Goal: Entertainment & Leisure: Participate in discussion

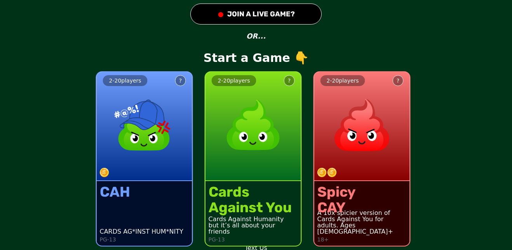
scroll to position [31, 0]
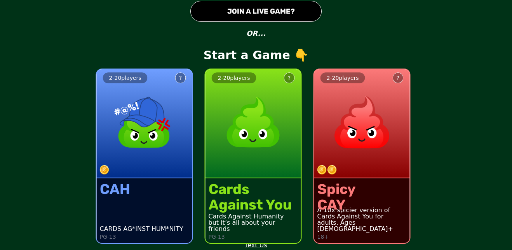
click at [236, 14] on button "● JOIN A LIVE GAME?" at bounding box center [255, 11] width 131 height 21
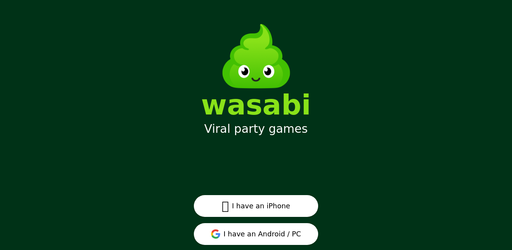
click at [258, 232] on button "I have an Android / PC" at bounding box center [256, 234] width 124 height 22
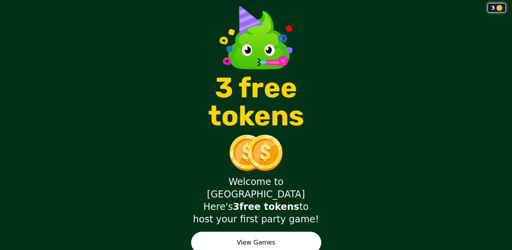
click at [283, 236] on button "View Games" at bounding box center [256, 242] width 130 height 22
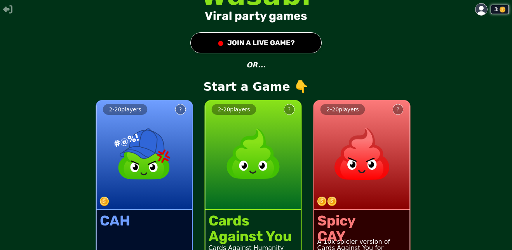
click at [230, 39] on button "● JOIN A LIVE GAME?" at bounding box center [255, 42] width 131 height 21
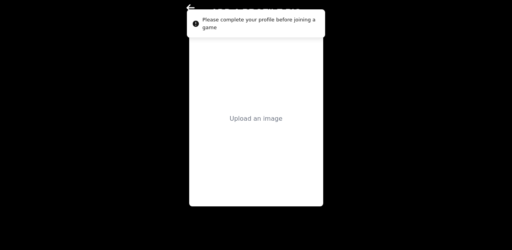
click at [277, 116] on div "Upload an image" at bounding box center [256, 118] width 53 height 9
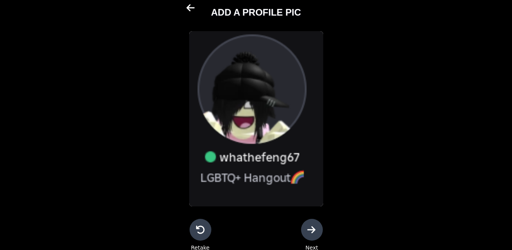
click at [197, 236] on div at bounding box center [201, 229] width 22 height 22
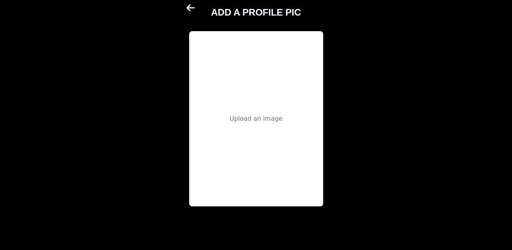
click at [229, 121] on div "Upload an image" at bounding box center [256, 118] width 134 height 175
click at [288, 99] on div "Upload an image" at bounding box center [256, 118] width 134 height 175
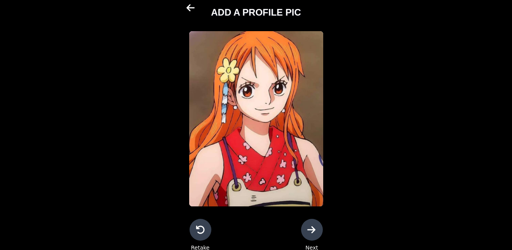
click at [307, 229] on icon at bounding box center [311, 229] width 9 height 9
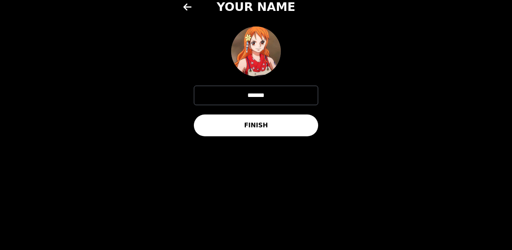
click at [263, 96] on input "*******" at bounding box center [256, 95] width 124 height 19
click at [262, 98] on input "*******" at bounding box center [256, 95] width 124 height 19
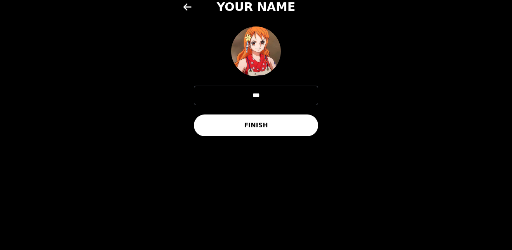
type input "***"
click at [262, 125] on button "FINISH" at bounding box center [256, 125] width 124 height 22
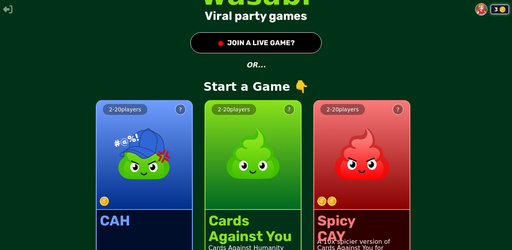
click at [238, 41] on button "● JOIN A LIVE GAME?" at bounding box center [255, 42] width 131 height 21
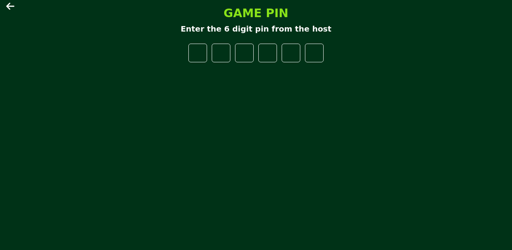
click at [195, 53] on input "number" at bounding box center [197, 53] width 19 height 19
type input "*"
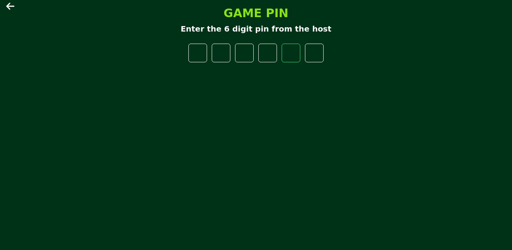
type input "*"
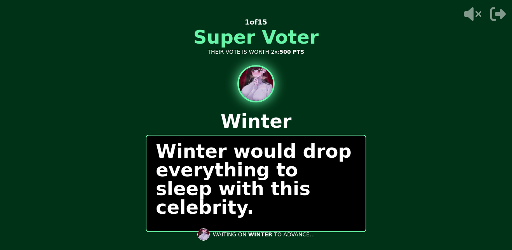
click at [214, 195] on p "Winter would drop everything to sleep with this celebrity." at bounding box center [256, 178] width 201 height 75
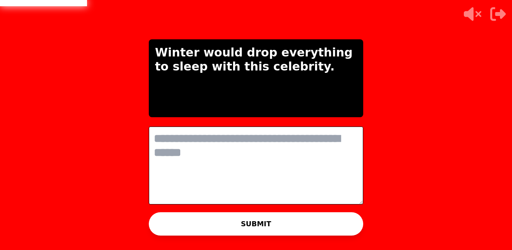
type textarea "*"
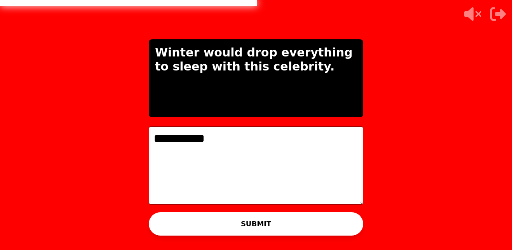
type textarea "**********"
click at [269, 231] on span "WINTER" at bounding box center [260, 234] width 24 height 6
click at [272, 219] on button "SUBMIT" at bounding box center [256, 223] width 215 height 23
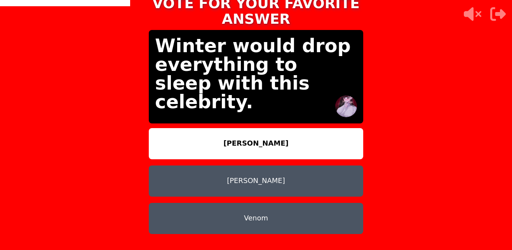
scroll to position [22, 0]
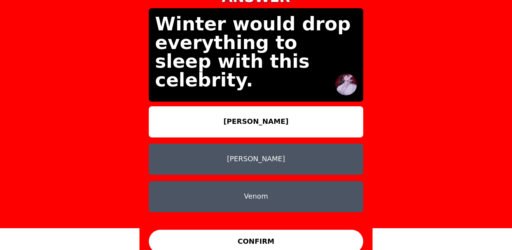
click at [260, 148] on button "[PERSON_NAME]" at bounding box center [256, 158] width 215 height 31
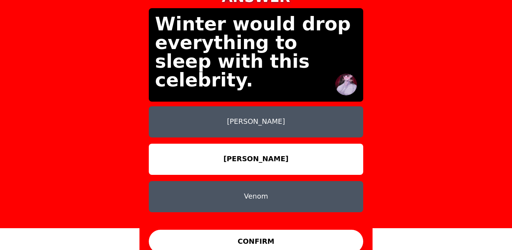
click at [225, 237] on button "CONFIRM" at bounding box center [256, 240] width 215 height 23
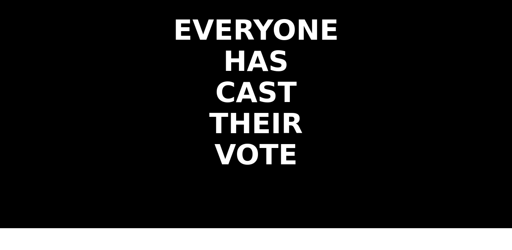
scroll to position [0, 0]
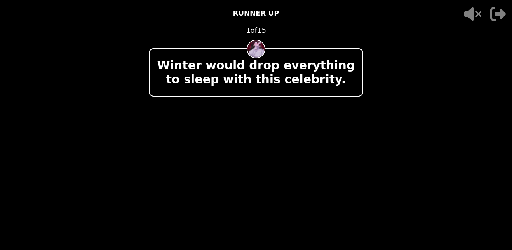
click at [245, 185] on img at bounding box center [255, 183] width 37 height 37
click at [245, 98] on div "- 500 PTS WINNER 1 of 15 Winter would drop everything to sleep with this celebr…" at bounding box center [256, 125] width 215 height 250
click at [256, 89] on div "Winter would drop everything to sleep with this celebrity." at bounding box center [256, 72] width 215 height 48
click at [299, 102] on div "- 500 PTS WINNER 1 of 15 Winter would drop everything to sleep with this celebr…" at bounding box center [256, 125] width 215 height 250
click at [174, 127] on div at bounding box center [256, 131] width 215 height 50
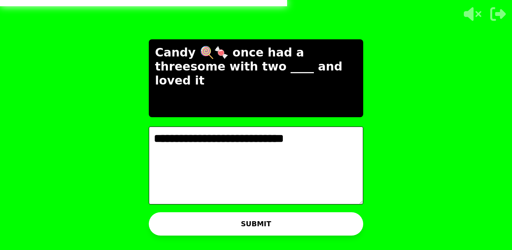
type textarea "**********"
click at [181, 229] on button "SUBMIT" at bounding box center [256, 223] width 215 height 23
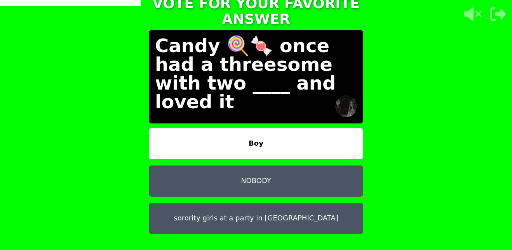
click at [246, 173] on button "NOBODY" at bounding box center [256, 180] width 215 height 31
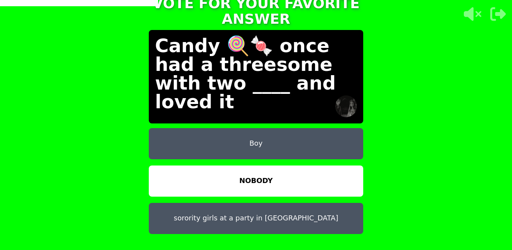
scroll to position [22, 0]
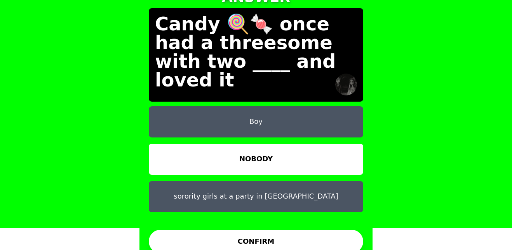
drag, startPoint x: 259, startPoint y: 195, endPoint x: 248, endPoint y: 230, distance: 37.6
click at [248, 230] on div "TAP AND CONFIRM TO VOTE FOR YOUR FAVORITE ANSWER Candy 🍭🍬 once had a threesome …" at bounding box center [256, 103] width 233 height 308
click at [250, 231] on button "CONFIRM" at bounding box center [256, 240] width 215 height 23
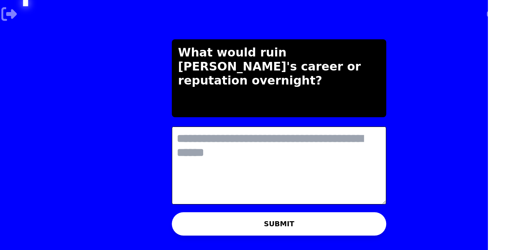
scroll to position [0, 0]
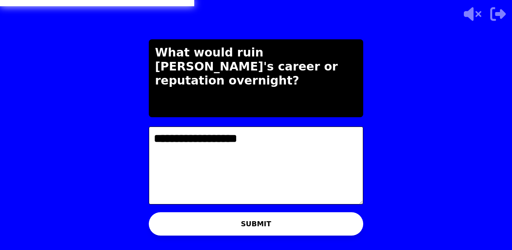
type textarea "**********"
click at [248, 231] on p "WAITING ON [PERSON_NAME] TO ADVANCE..." at bounding box center [264, 234] width 129 height 8
click at [245, 222] on button "SUBMIT" at bounding box center [256, 223] width 215 height 23
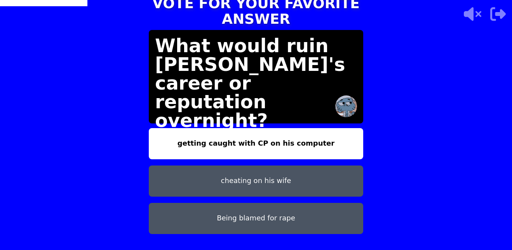
click at [237, 173] on button "cheating on his wife" at bounding box center [256, 180] width 215 height 31
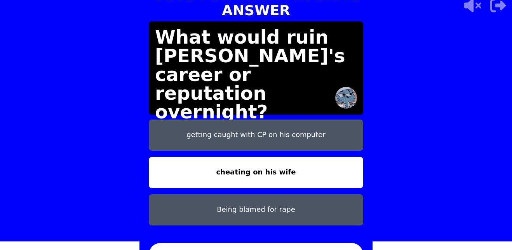
scroll to position [22, 0]
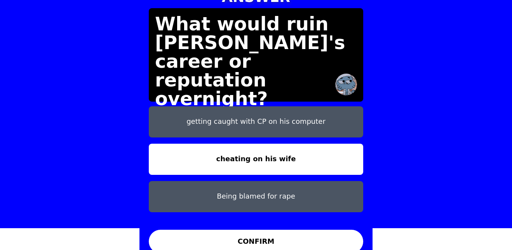
click at [223, 238] on button "CONFIRM" at bounding box center [256, 240] width 215 height 23
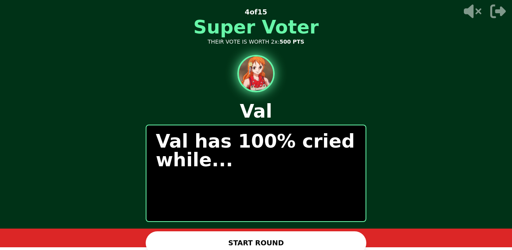
scroll to position [7, 0]
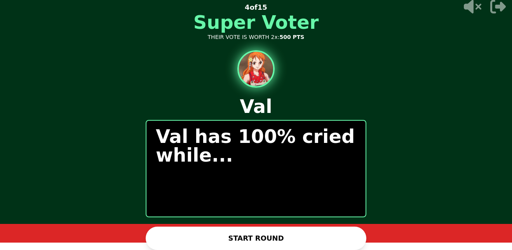
click at [222, 239] on button "START ROUND" at bounding box center [256, 237] width 221 height 23
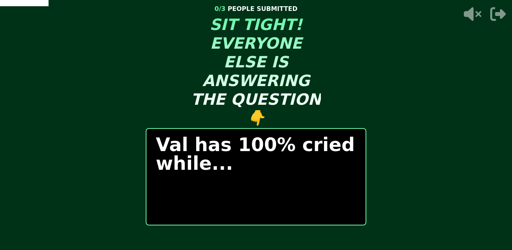
scroll to position [8, 0]
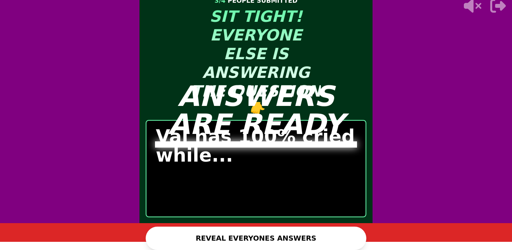
click at [222, 239] on button "REVEAL EVERYONES ANSWERS" at bounding box center [256, 237] width 221 height 23
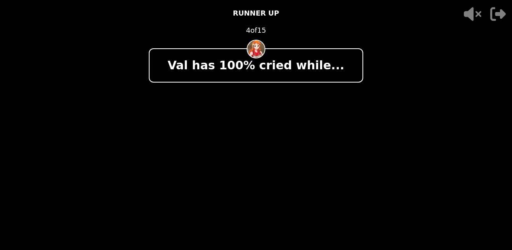
scroll to position [0, 0]
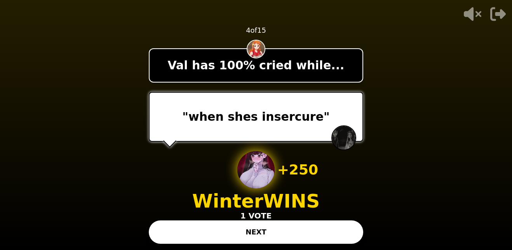
click at [216, 241] on button "NEXT" at bounding box center [256, 231] width 215 height 23
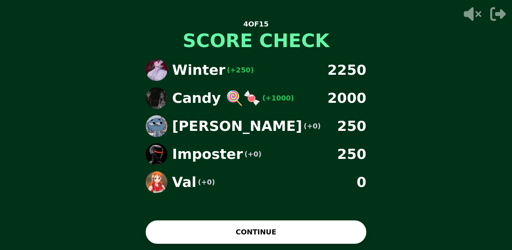
click at [215, 241] on button "CONTINUE" at bounding box center [256, 231] width 221 height 23
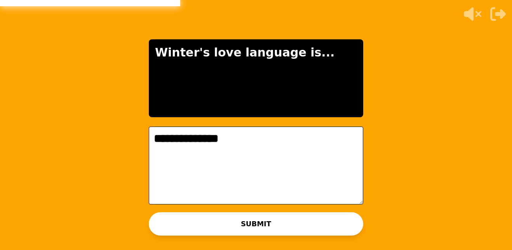
type textarea "**********"
click at [216, 228] on div "WAITING ON WINTER TO ADVANCE..." at bounding box center [256, 234] width 130 height 19
click at [243, 227] on div "WAITING ON WINTER TO ADVANCE..." at bounding box center [256, 234] width 130 height 19
click at [260, 215] on button "SUBMIT" at bounding box center [256, 223] width 215 height 23
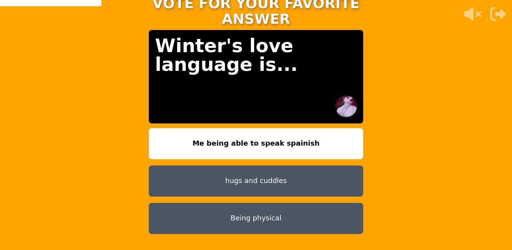
click at [243, 202] on button "Being physical" at bounding box center [256, 217] width 215 height 31
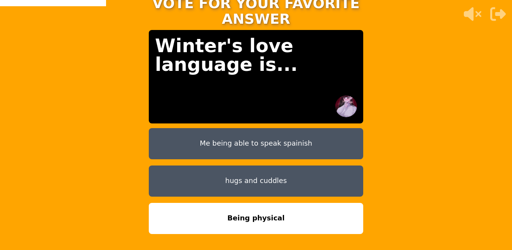
scroll to position [22, 0]
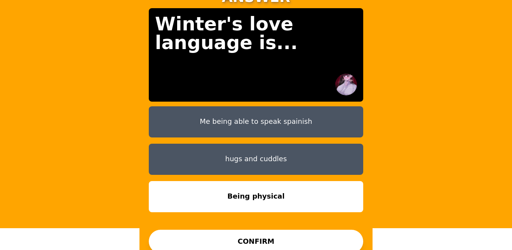
click at [242, 233] on button "CONFIRM" at bounding box center [256, 240] width 215 height 23
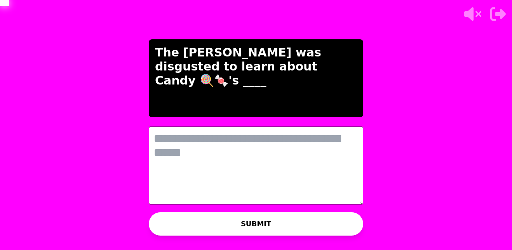
scroll to position [0, 0]
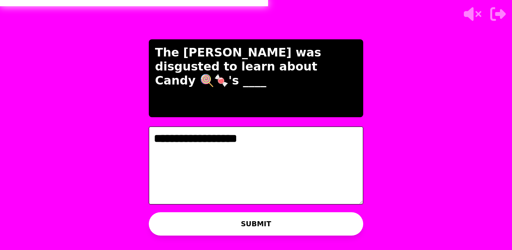
type textarea "**********"
click at [246, 229] on div "WAITING ON CANDY 🍭🍬 TO ADVANCE..." at bounding box center [256, 234] width 142 height 19
click at [256, 223] on button "SUBMIT" at bounding box center [256, 223] width 215 height 23
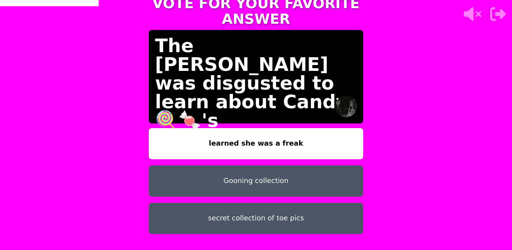
click at [269, 169] on button "Gooning collection" at bounding box center [256, 180] width 215 height 31
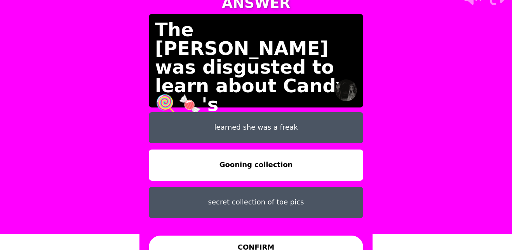
scroll to position [21, 0]
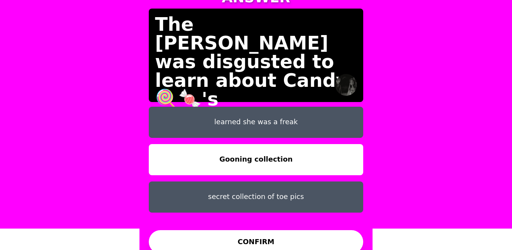
click at [280, 231] on button "CONFIRM" at bounding box center [256, 241] width 215 height 23
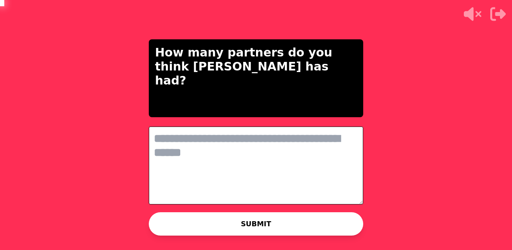
scroll to position [0, 0]
type textarea "*"
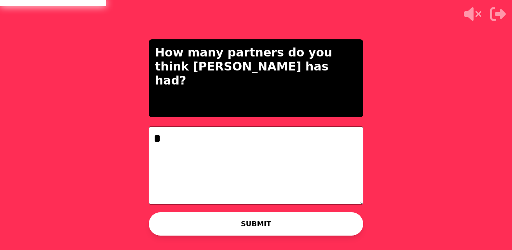
type textarea "*"
click at [280, 223] on button "SUBMIT" at bounding box center [256, 223] width 215 height 23
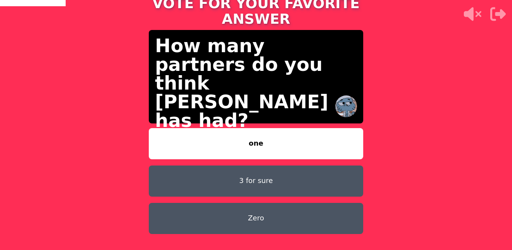
click at [262, 173] on button "3 for sure" at bounding box center [256, 180] width 215 height 31
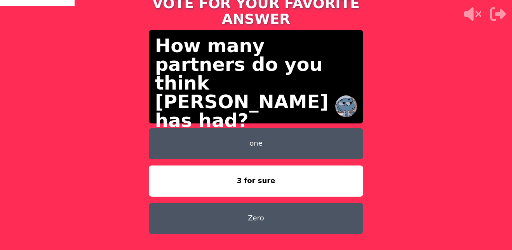
scroll to position [22, 0]
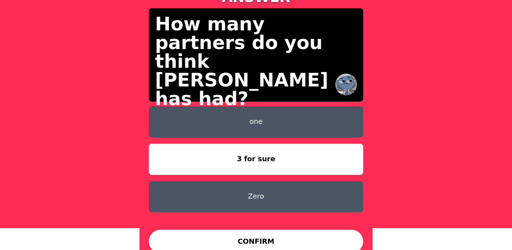
click at [267, 230] on button "CONFIRM" at bounding box center [256, 240] width 215 height 23
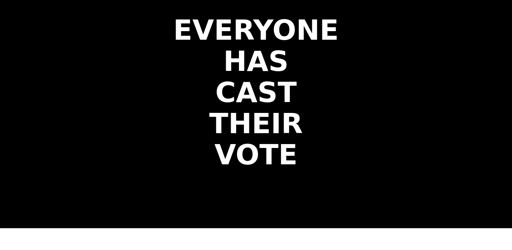
scroll to position [0, 0]
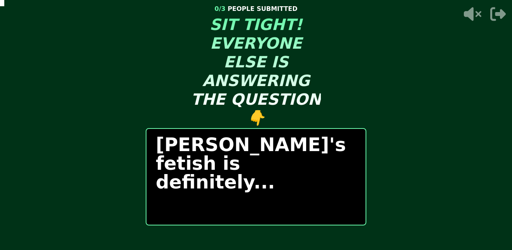
click at [259, 244] on div "START ROUND" at bounding box center [256, 245] width 221 height 23
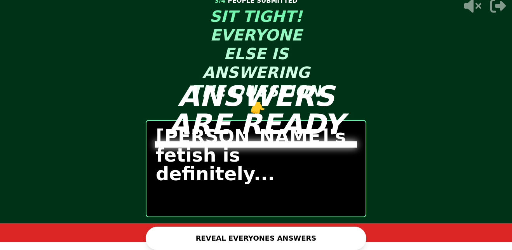
click at [274, 234] on button "REVEAL EVERYONES ANSWERS" at bounding box center [256, 237] width 221 height 23
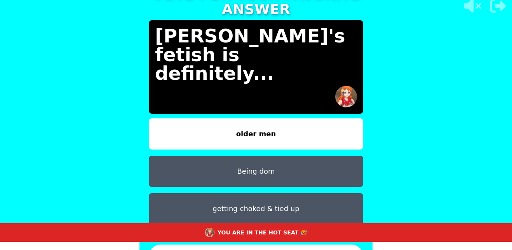
click at [263, 202] on button "getting choked & tied up" at bounding box center [256, 208] width 215 height 31
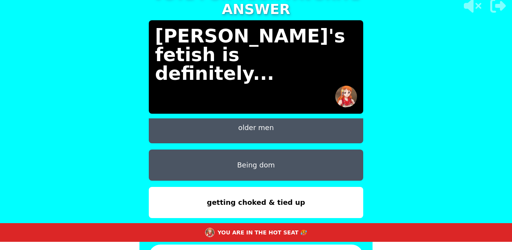
scroll to position [31, 0]
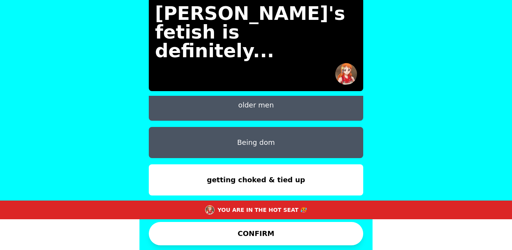
click at [246, 233] on button "CONFIRM" at bounding box center [256, 233] width 215 height 23
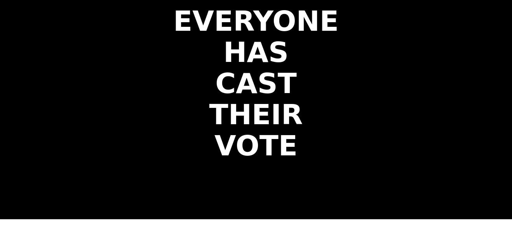
scroll to position [0, 0]
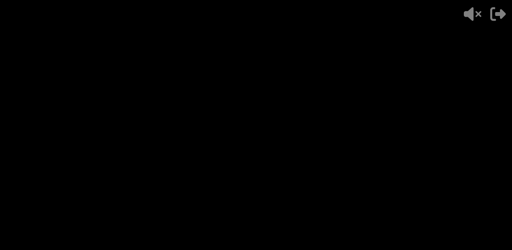
click at [246, 233] on div "- 500 PTS 8 of 15 Val's fetish is definitely... + 250 Winter WINS 1 VOTE" at bounding box center [256, 125] width 215 height 250
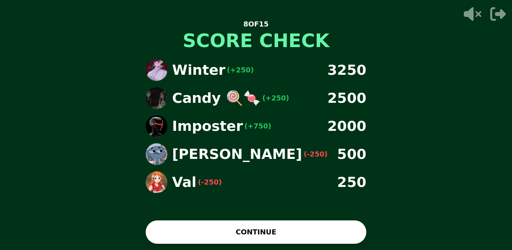
click at [246, 233] on button "CONTINUE" at bounding box center [256, 231] width 221 height 23
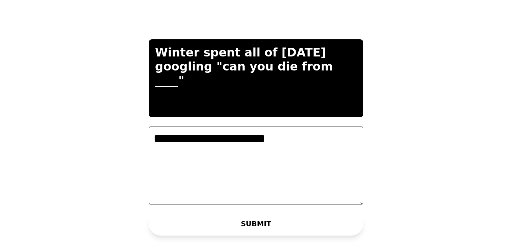
type textarea "**********"
click at [257, 218] on button "SUBMIT" at bounding box center [256, 223] width 215 height 23
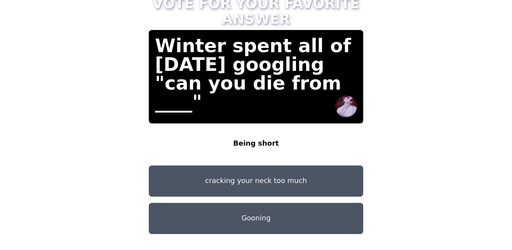
click at [252, 137] on button "Being short" at bounding box center [256, 143] width 215 height 31
click at [255, 140] on button "Being short" at bounding box center [256, 143] width 215 height 31
click at [255, 165] on button "cracking your neck too much" at bounding box center [256, 180] width 215 height 31
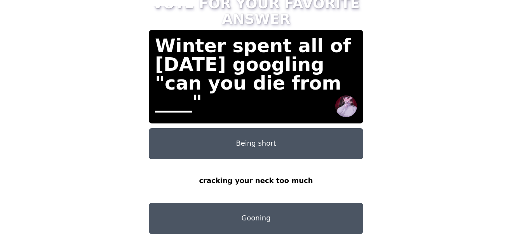
click at [233, 133] on button "Being short" at bounding box center [256, 143] width 215 height 31
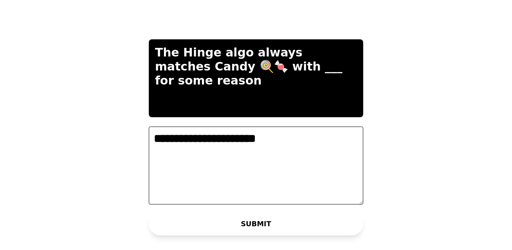
type textarea "**********"
click at [257, 228] on div "WAITING ON CANDY 🍭🍬 TO ADVANCE..." at bounding box center [256, 234] width 142 height 19
click at [259, 223] on button "SUBMIT" at bounding box center [256, 223] width 215 height 23
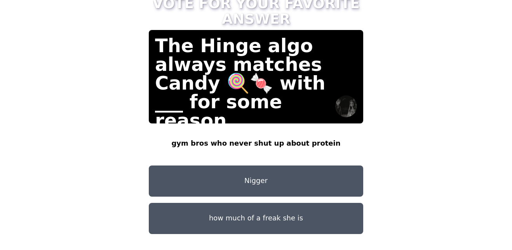
click at [303, 203] on button "how much of a freak she is" at bounding box center [256, 217] width 215 height 31
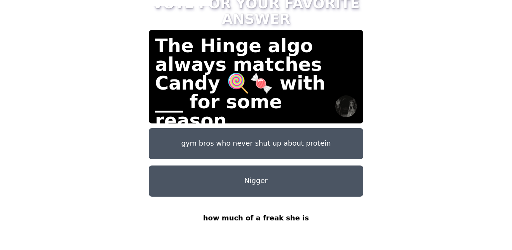
scroll to position [22, 0]
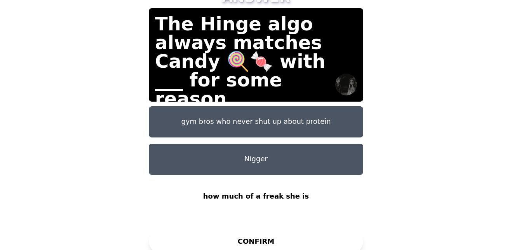
click at [284, 115] on button "gym bros who never shut up about protein" at bounding box center [256, 121] width 215 height 31
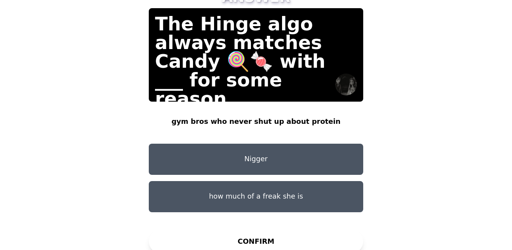
click at [253, 232] on button "CONFIRM" at bounding box center [256, 240] width 215 height 23
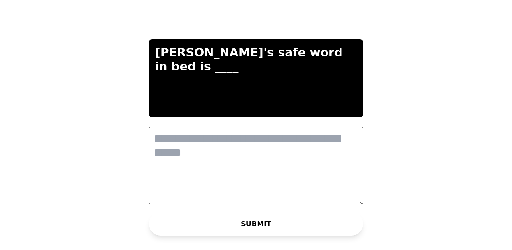
scroll to position [0, 0]
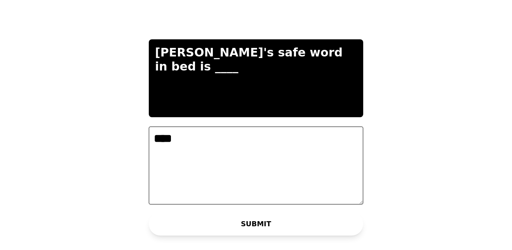
type textarea "****"
click at [243, 225] on div "WAITING ON [PERSON_NAME] TO ADVANCE..." at bounding box center [256, 234] width 157 height 19
click at [264, 217] on button "SUBMIT" at bounding box center [256, 223] width 215 height 23
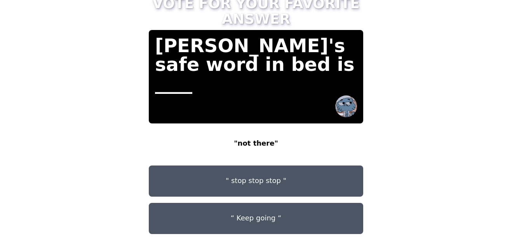
click at [262, 208] on button "“ Keep going “" at bounding box center [256, 217] width 215 height 31
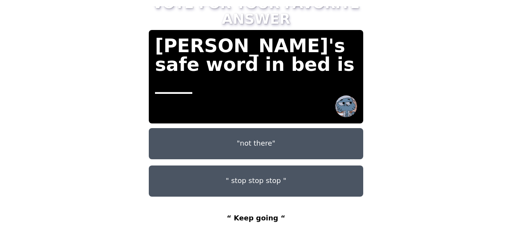
click at [266, 165] on button "" stop stop stop "" at bounding box center [256, 180] width 215 height 31
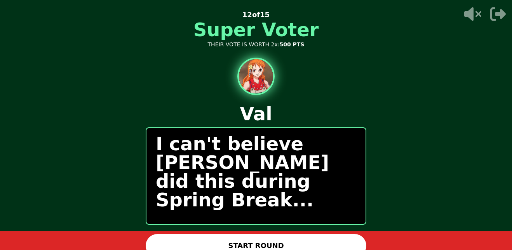
click at [248, 242] on button "START ROUND" at bounding box center [256, 245] width 221 height 23
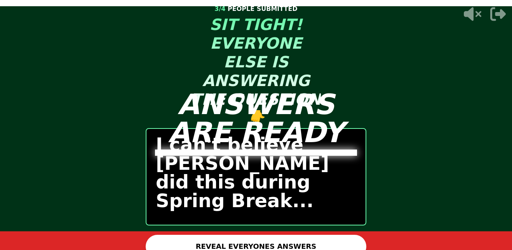
click at [248, 242] on button "REVEAL EVERYONES ANSWERS" at bounding box center [256, 245] width 221 height 23
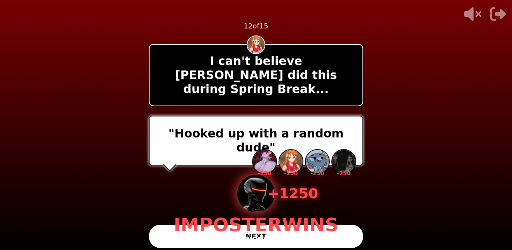
click at [246, 238] on button "NEXT" at bounding box center [256, 235] width 215 height 23
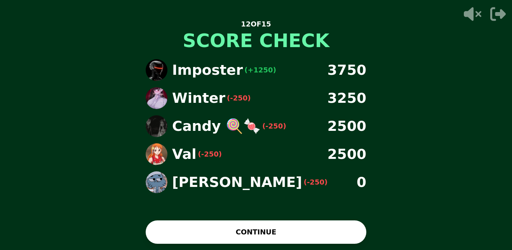
click at [246, 241] on button "CONTINUE" at bounding box center [256, 231] width 221 height 23
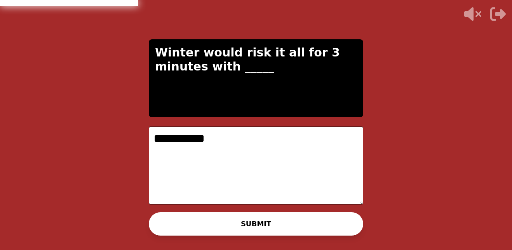
type textarea "**********"
click at [243, 226] on div "WAITING ON WINTER TO ADVANCE..." at bounding box center [256, 234] width 130 height 19
click at [257, 219] on button "SUBMIT" at bounding box center [256, 223] width 215 height 23
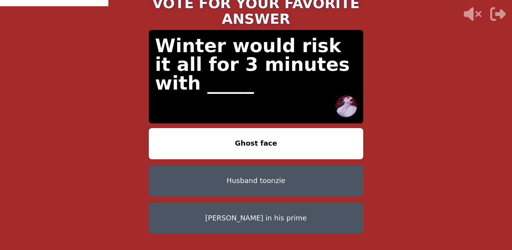
click at [257, 136] on button "Ghost face" at bounding box center [256, 143] width 215 height 31
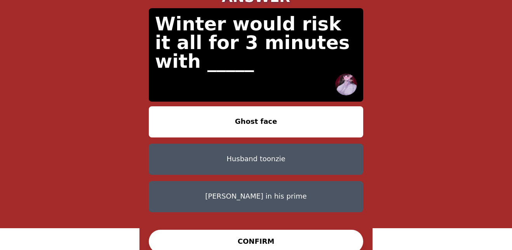
click at [239, 229] on button "CONFIRM" at bounding box center [256, 240] width 215 height 23
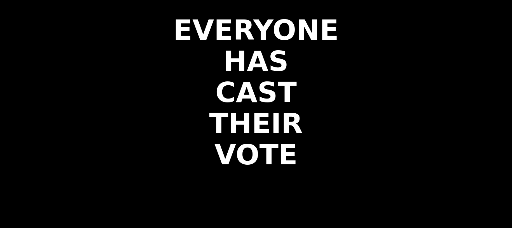
scroll to position [0, 0]
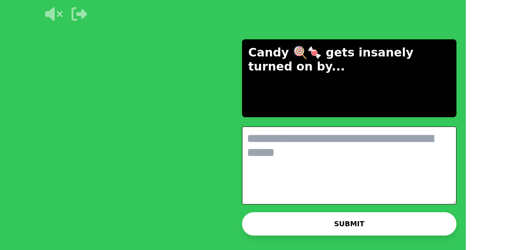
click at [251, 188] on textarea at bounding box center [349, 165] width 215 height 78
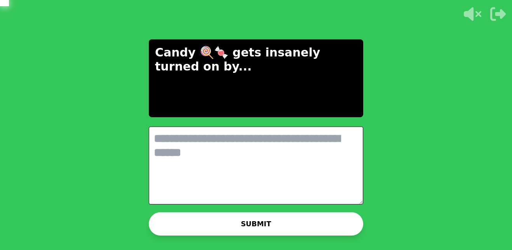
click at [251, 188] on textarea at bounding box center [256, 165] width 215 height 78
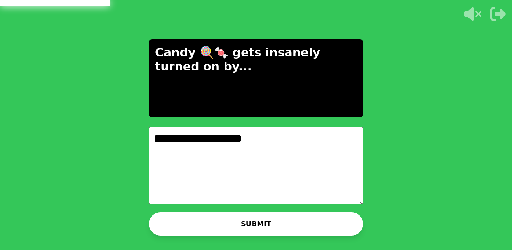
type textarea "**********"
click at [248, 222] on button "SUBMIT" at bounding box center [256, 223] width 215 height 23
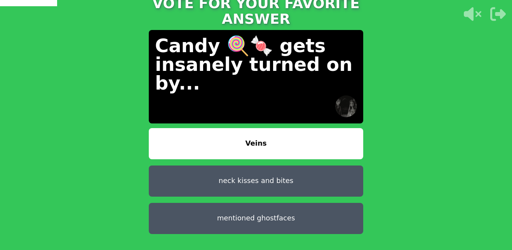
click at [245, 136] on button "Veins" at bounding box center [256, 143] width 215 height 31
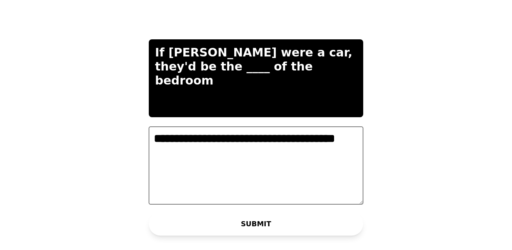
type textarea "**********"
click at [251, 220] on button "SUBMIT" at bounding box center [256, 223] width 215 height 23
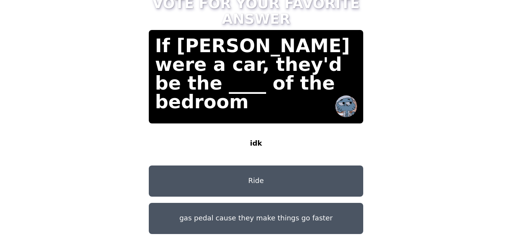
click at [251, 220] on button "gas pedal cause they make things go faster" at bounding box center [256, 217] width 215 height 31
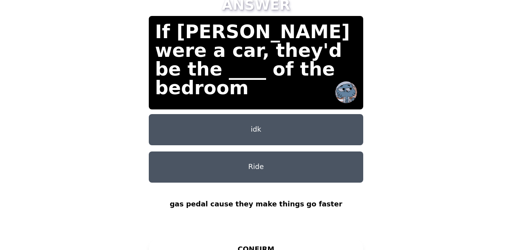
scroll to position [22, 0]
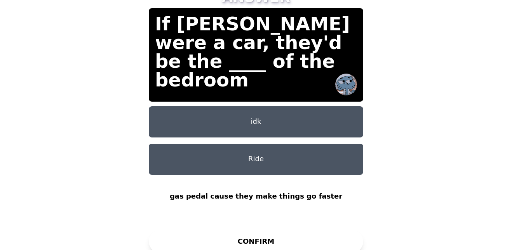
click at [283, 231] on button "CONFIRM" at bounding box center [256, 240] width 215 height 23
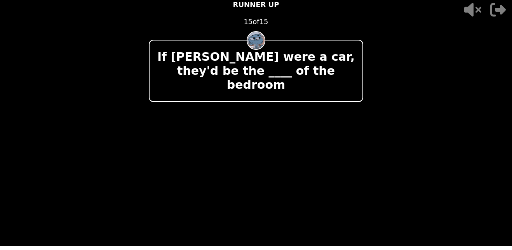
scroll to position [0, 0]
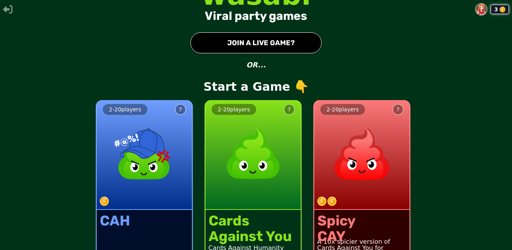
click at [225, 44] on button "● JOIN A LIVE GAME?" at bounding box center [255, 42] width 131 height 21
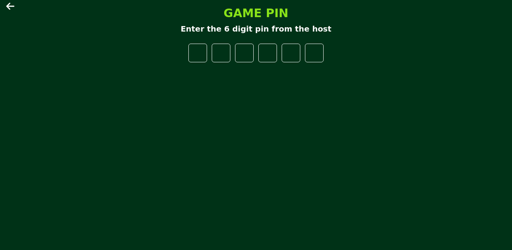
type input "*"
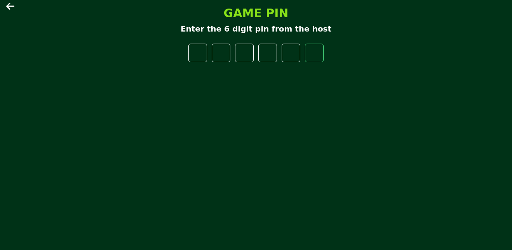
type input "*"
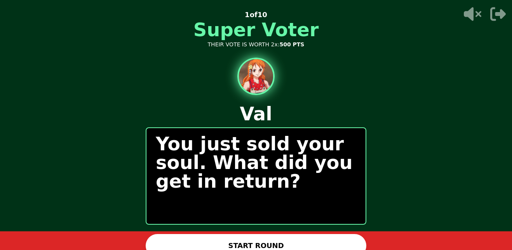
click at [282, 246] on div "START ROUND" at bounding box center [256, 245] width 221 height 23
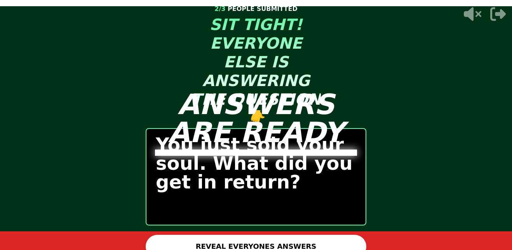
click at [282, 246] on button "REVEAL EVERYONES ANSWERS" at bounding box center [256, 245] width 221 height 23
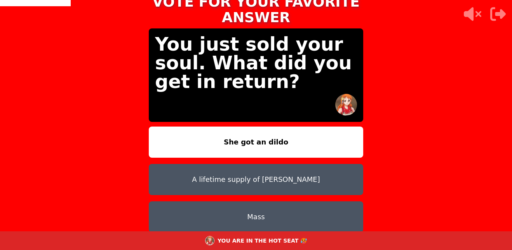
click at [278, 127] on button "She got an dildo" at bounding box center [256, 141] width 215 height 31
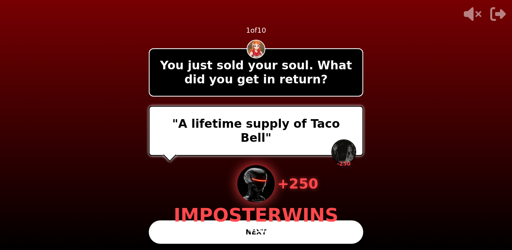
click at [302, 237] on button "NEXT" at bounding box center [256, 231] width 215 height 23
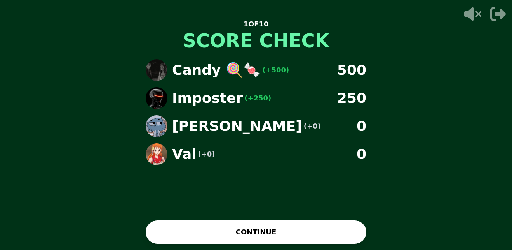
click at [307, 232] on button "CONTINUE" at bounding box center [256, 231] width 221 height 23
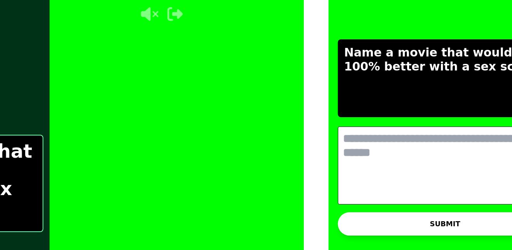
click at [338, 217] on button "SUBMIT" at bounding box center [445, 223] width 215 height 23
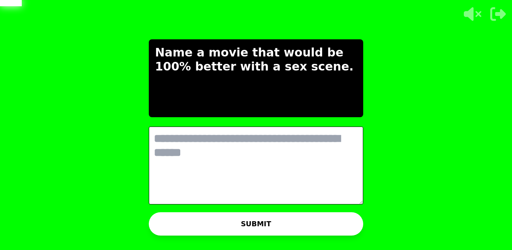
click at [277, 170] on textarea at bounding box center [256, 165] width 215 height 78
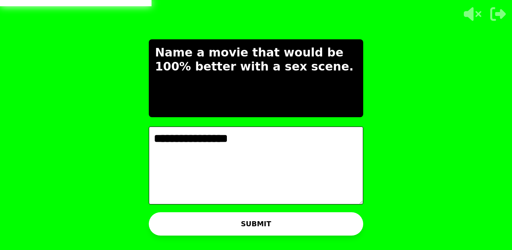
type textarea "**********"
click at [275, 217] on button "SUBMIT" at bounding box center [256, 223] width 215 height 23
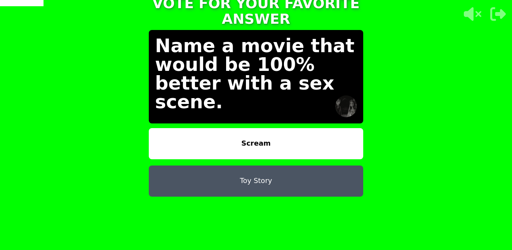
click at [272, 132] on button "Scream" at bounding box center [256, 143] width 215 height 31
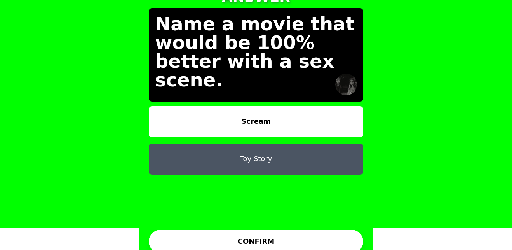
click at [291, 232] on button "CONFIRM" at bounding box center [256, 240] width 215 height 23
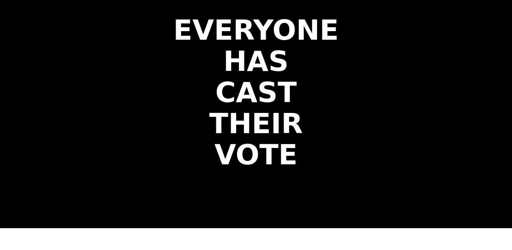
scroll to position [0, 0]
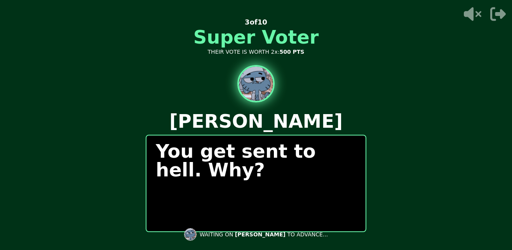
click at [307, 187] on div "You get sent to hell. Why?" at bounding box center [256, 182] width 221 height 97
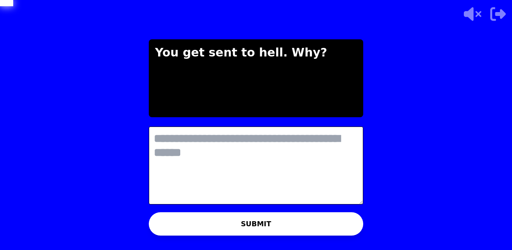
click at [298, 184] on textarea at bounding box center [256, 165] width 215 height 78
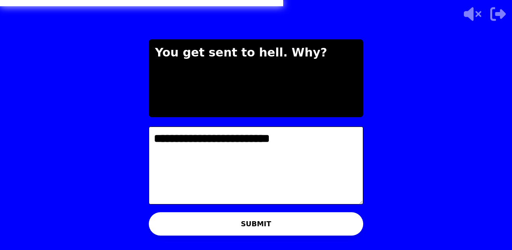
type textarea "**********"
click at [296, 220] on button "SUBMIT" at bounding box center [256, 223] width 215 height 23
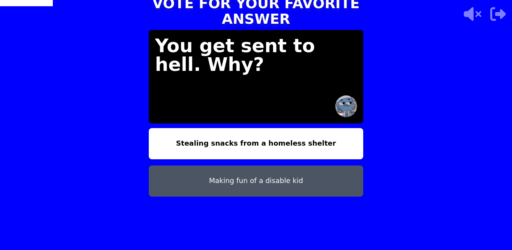
click at [290, 168] on button "Making fun of a disable kid" at bounding box center [256, 180] width 215 height 31
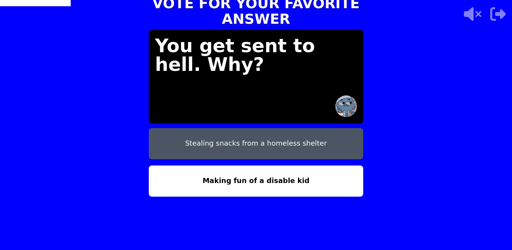
scroll to position [22, 0]
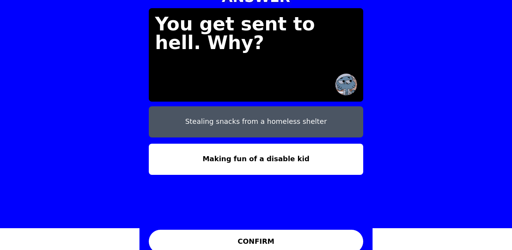
click at [307, 234] on button "CONFIRM" at bounding box center [256, 240] width 215 height 23
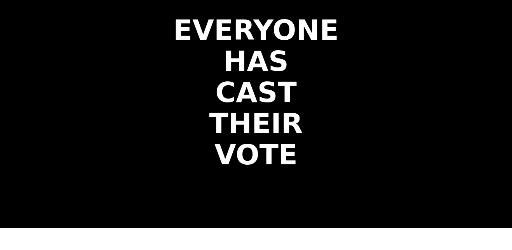
scroll to position [0, 0]
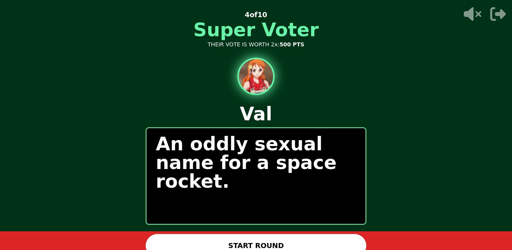
click at [307, 239] on button "START ROUND" at bounding box center [256, 245] width 221 height 23
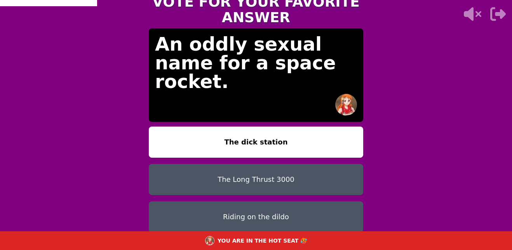
click at [267, 169] on button "The Long Thrust 3000" at bounding box center [256, 179] width 215 height 31
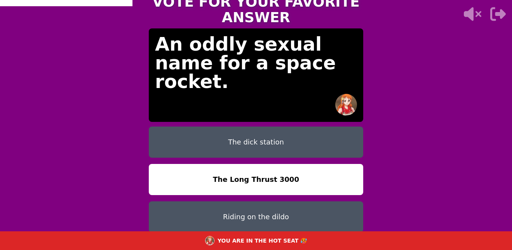
scroll to position [31, 0]
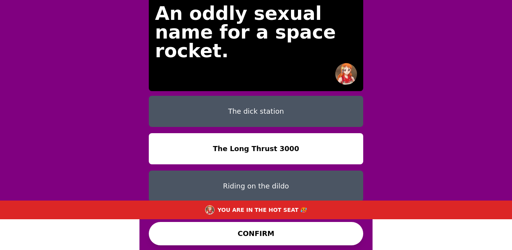
click at [283, 234] on button "CONFIRM" at bounding box center [256, 233] width 215 height 23
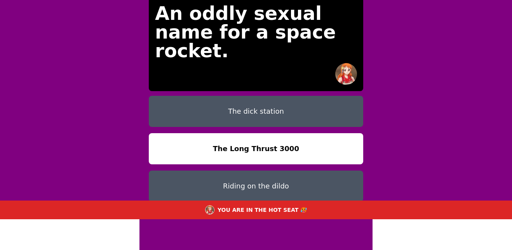
scroll to position [0, 0]
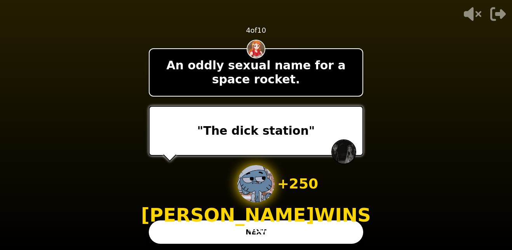
click at [178, 226] on button "NEXT" at bounding box center [256, 231] width 215 height 23
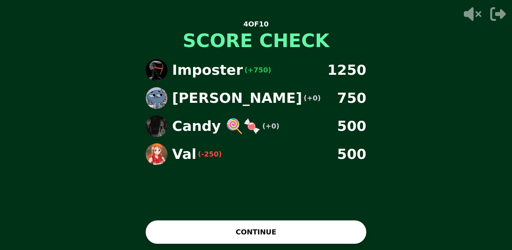
click at [203, 223] on button "CONTINUE" at bounding box center [256, 231] width 221 height 23
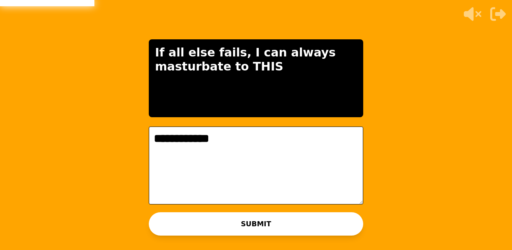
type textarea "**********"
click at [203, 223] on button "SUBMIT" at bounding box center [256, 223] width 215 height 23
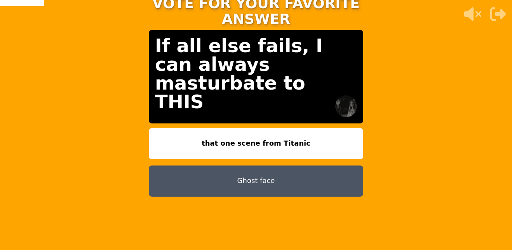
click at [221, 172] on button "Ghost face" at bounding box center [256, 180] width 215 height 31
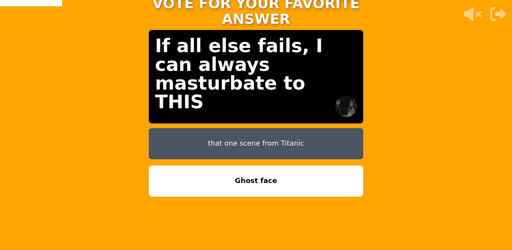
scroll to position [22, 0]
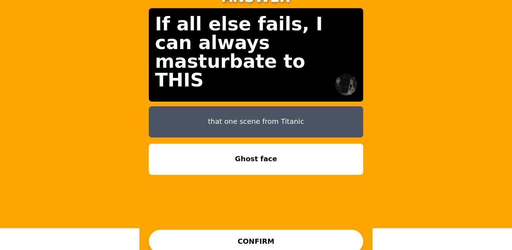
click at [248, 239] on button "CONFIRM" at bounding box center [256, 240] width 215 height 23
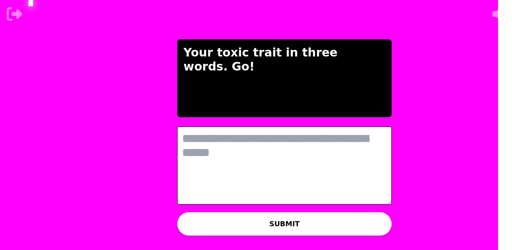
scroll to position [0, 0]
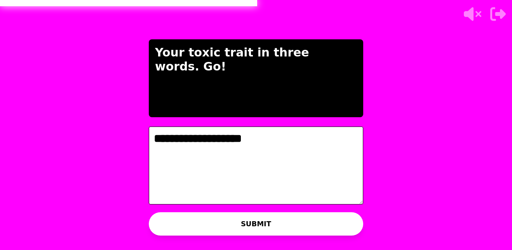
type textarea "**********"
click at [254, 220] on button "SUBMIT" at bounding box center [256, 223] width 215 height 23
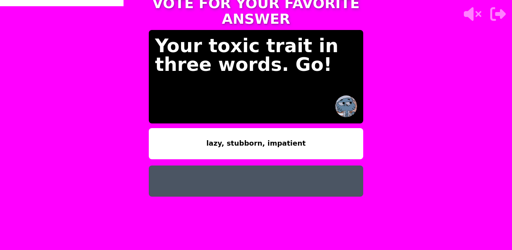
scroll to position [22, 0]
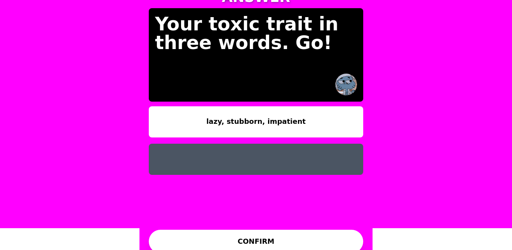
click at [256, 154] on button at bounding box center [256, 158] width 215 height 31
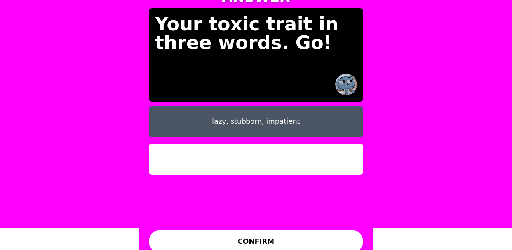
click at [255, 229] on button "CONFIRM" at bounding box center [256, 240] width 215 height 23
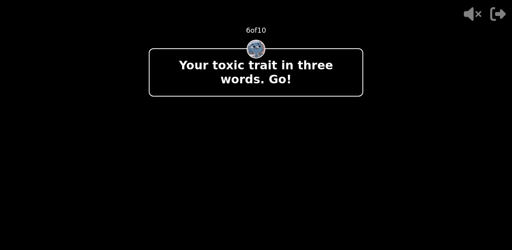
scroll to position [0, 0]
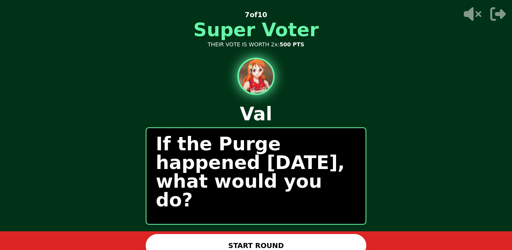
click at [273, 245] on button "START ROUND" at bounding box center [256, 245] width 221 height 23
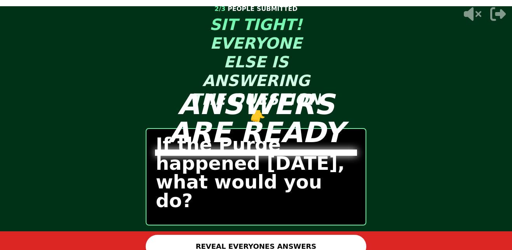
click at [276, 241] on button "REVEAL EVERYONES ANSWERS" at bounding box center [256, 245] width 221 height 23
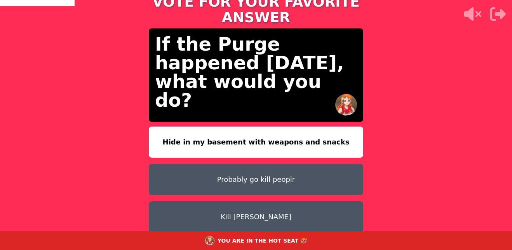
click at [268, 201] on button "Kill [PERSON_NAME]" at bounding box center [256, 216] width 215 height 31
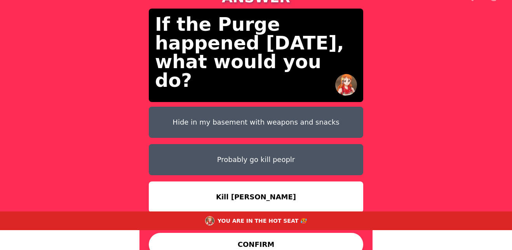
scroll to position [31, 0]
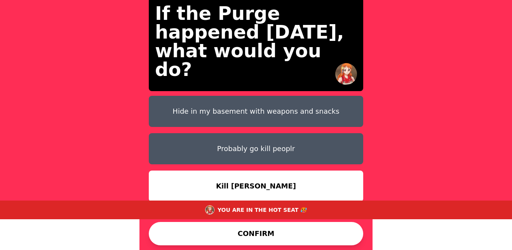
click at [263, 237] on button "CONFIRM" at bounding box center [256, 233] width 215 height 23
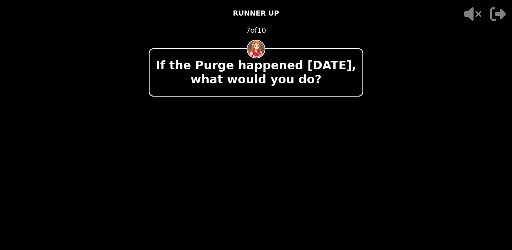
scroll to position [0, 0]
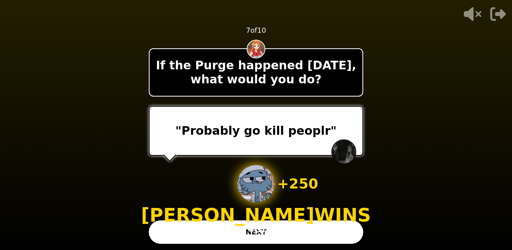
click at [263, 237] on button "NEXT" at bounding box center [256, 231] width 215 height 23
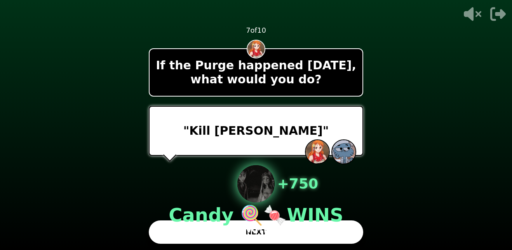
click at [260, 238] on button "NEXT" at bounding box center [256, 231] width 215 height 23
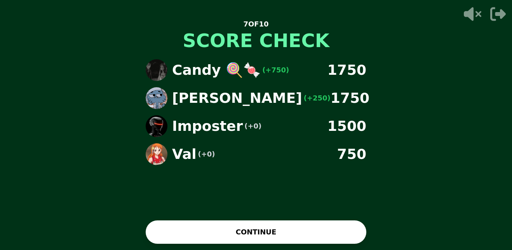
click at [276, 231] on button "CONTINUE" at bounding box center [256, 231] width 221 height 23
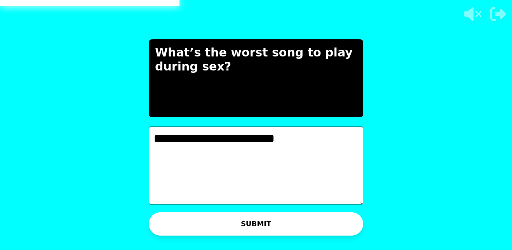
type textarea "**********"
click at [280, 223] on button "SUBMIT" at bounding box center [256, 223] width 215 height 23
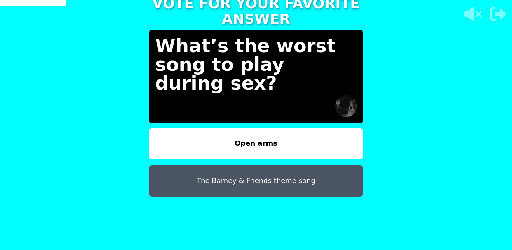
click at [284, 133] on button "Open arms" at bounding box center [256, 143] width 215 height 31
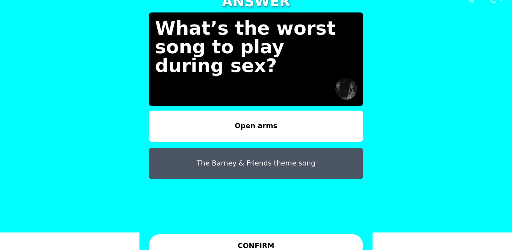
click at [288, 242] on button "CONFIRM" at bounding box center [256, 245] width 215 height 23
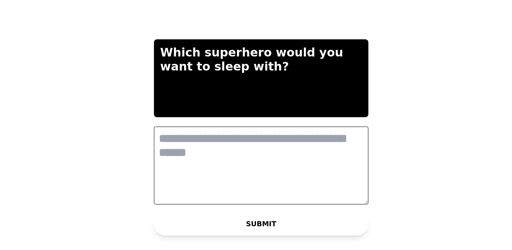
scroll to position [0, 0]
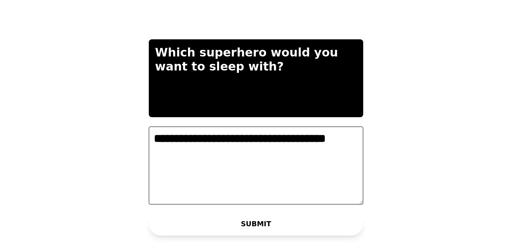
type textarea "**********"
click at [292, 222] on button "SUBMIT" at bounding box center [256, 223] width 215 height 23
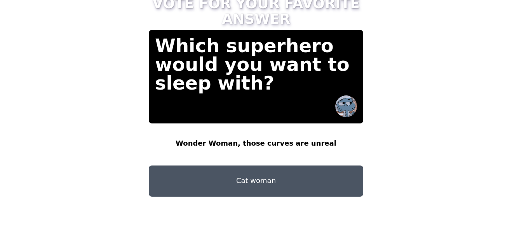
click at [291, 187] on button "Cat woman" at bounding box center [256, 180] width 215 height 31
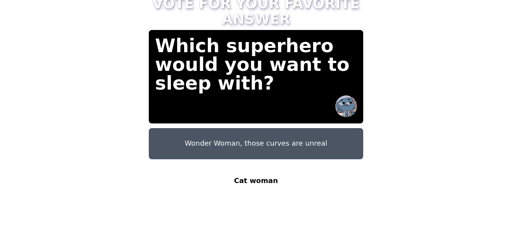
scroll to position [1, 0]
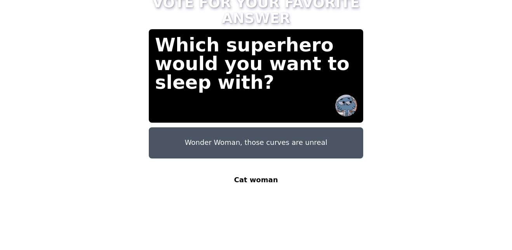
click at [267, 168] on button "Cat woman" at bounding box center [256, 179] width 215 height 31
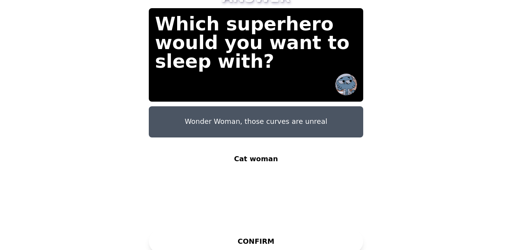
click at [259, 231] on button "CONFIRM" at bounding box center [256, 240] width 215 height 23
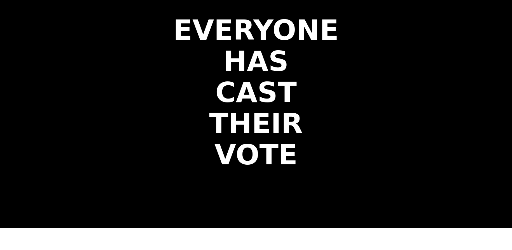
scroll to position [0, 0]
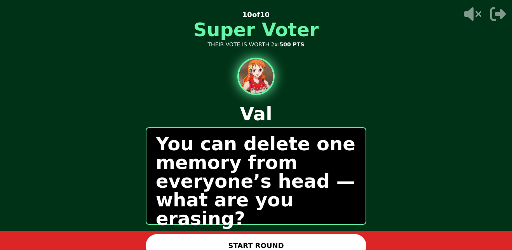
click at [254, 241] on button "START ROUND" at bounding box center [256, 245] width 221 height 23
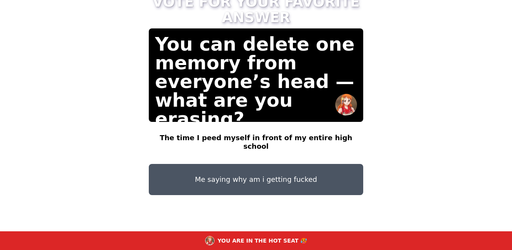
click at [241, 133] on button "The time I peed myself in front of my entire high school" at bounding box center [256, 141] width 215 height 31
click at [237, 164] on button "Me saying why am i getting fucked" at bounding box center [256, 179] width 215 height 31
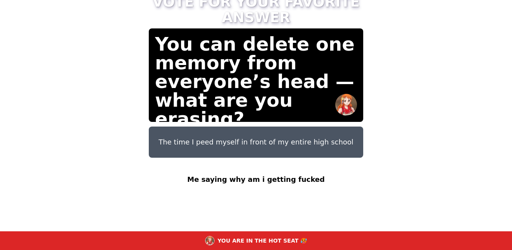
click at [241, 164] on button "Me saying why am i getting fucked" at bounding box center [256, 179] width 215 height 31
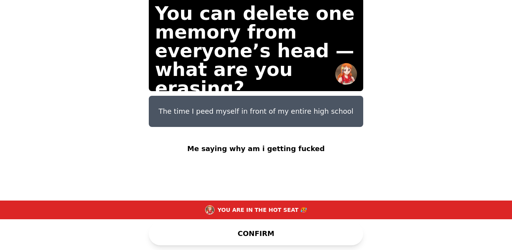
click at [256, 232] on button "CONFIRM" at bounding box center [256, 233] width 215 height 23
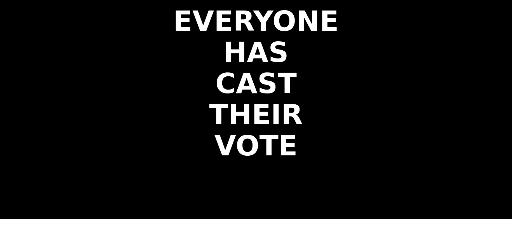
scroll to position [4, 0]
